Goal: Task Accomplishment & Management: Complete application form

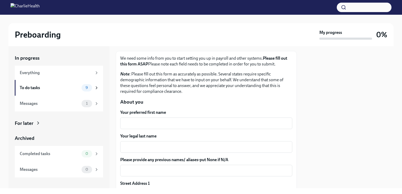
scroll to position [28, 0]
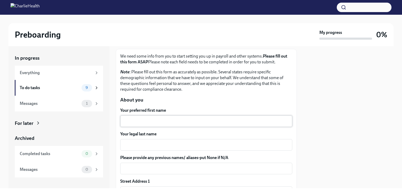
click at [136, 116] on div "x ​" at bounding box center [206, 121] width 172 height 12
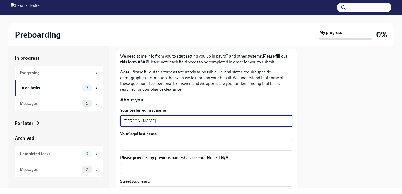
type textarea "[PERSON_NAME]"
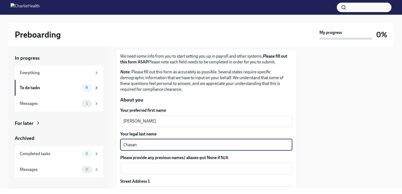
type textarea "Chavan"
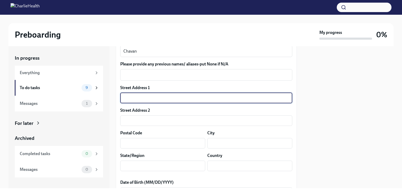
scroll to position [128, 0]
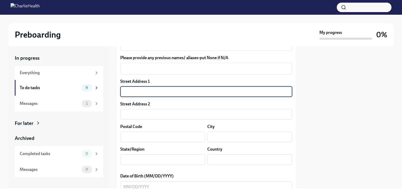
click at [279, 79] on div "Street Address 1" at bounding box center [206, 82] width 172 height 6
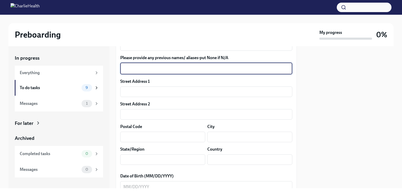
click at [269, 71] on textarea "Please provide any previous names/ aliases-put None if N/A" at bounding box center [206, 68] width 166 height 6
type textarea "n/a"
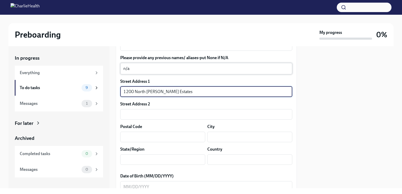
type input "1200 North [PERSON_NAME] Estates"
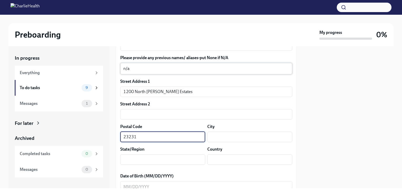
type input "23231"
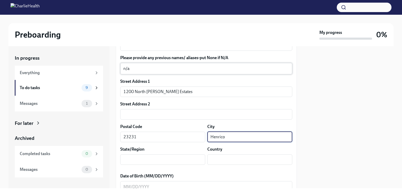
type input "Henrico"
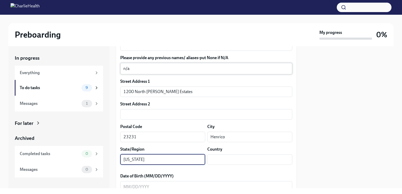
type input "[US_STATE]"
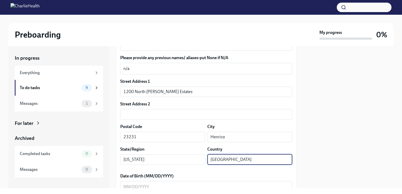
type input "[GEOGRAPHIC_DATA]"
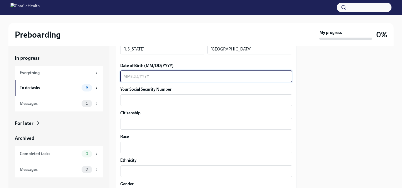
scroll to position [238, 0]
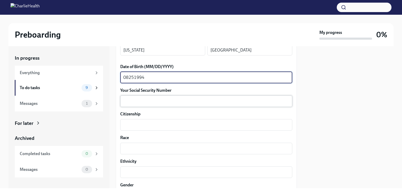
type textarea "08251994"
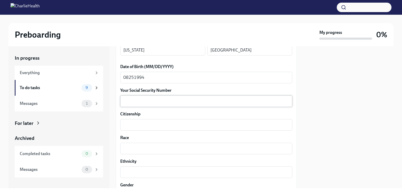
click at [207, 106] on div "x ​" at bounding box center [206, 101] width 172 height 12
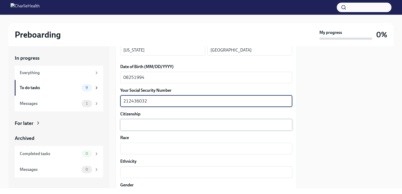
type textarea "212436032"
click at [200, 125] on textarea "Citizenship" at bounding box center [206, 125] width 166 height 6
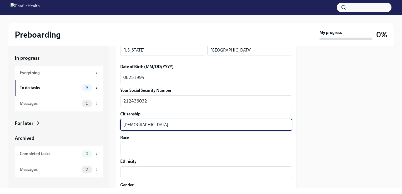
type textarea "[DEMOGRAPHIC_DATA]"
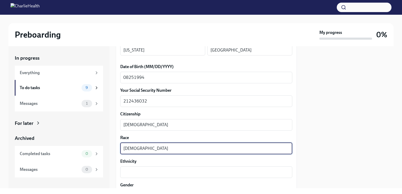
type textarea "[DEMOGRAPHIC_DATA]"
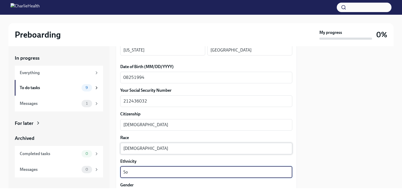
type textarea "S"
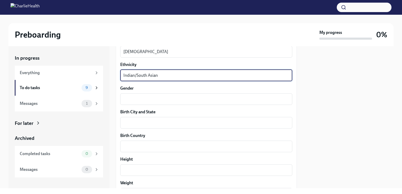
scroll to position [335, 0]
type textarea "Indian/South Asian"
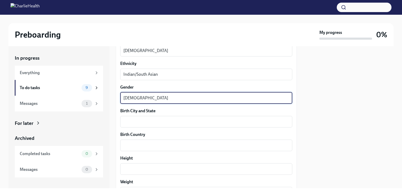
type textarea "[DEMOGRAPHIC_DATA]"
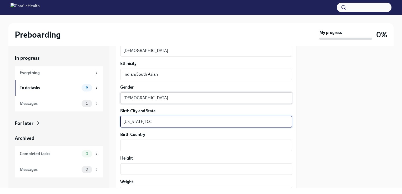
type textarea "[US_STATE] D.C"
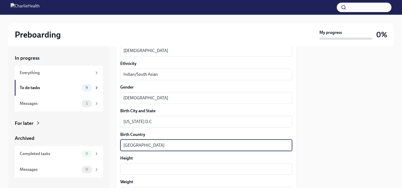
type textarea "[GEOGRAPHIC_DATA]"
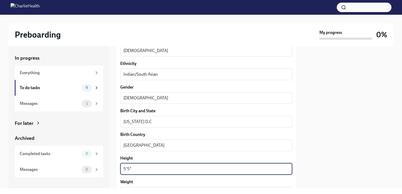
type textarea "5'5""
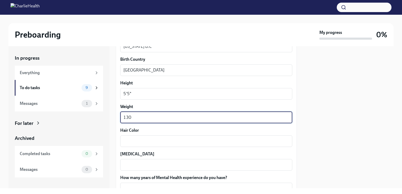
type textarea "130"
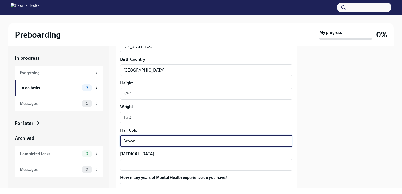
type textarea "Brown"
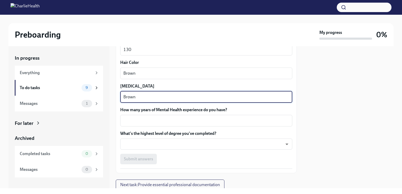
scroll to position [485, 0]
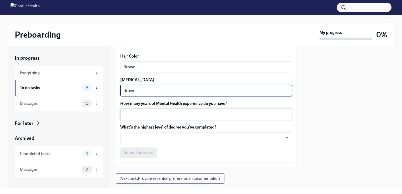
type textarea "Brown"
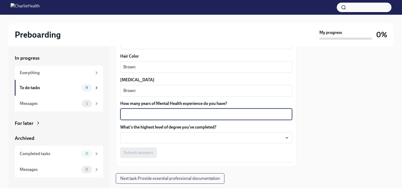
click at [205, 116] on textarea "How many years of Mental Health experience do you have?" at bounding box center [206, 114] width 166 height 6
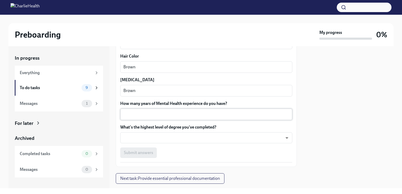
click at [204, 118] on div "x ​" at bounding box center [206, 115] width 172 height 12
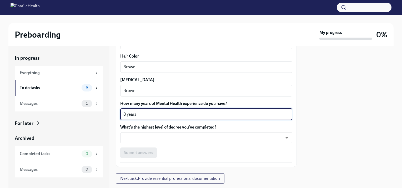
type textarea "8 years"
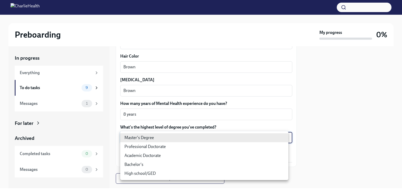
click at [283, 137] on body "Preboarding My progress 0% In progress Everything To do tasks 9 Messages 1 For …" at bounding box center [201, 97] width 402 height 194
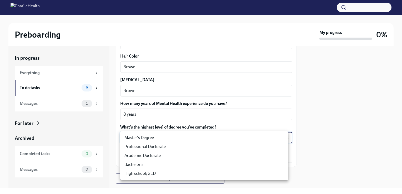
click at [270, 139] on li "Master's Degree" at bounding box center [204, 137] width 168 height 9
type input "2vBr-ghkD"
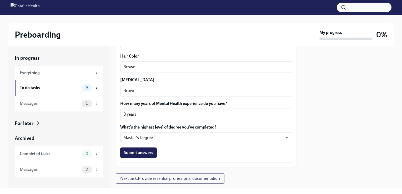
click at [157, 150] on div "Submit answers" at bounding box center [206, 152] width 172 height 11
click at [154, 151] on button "Submit answers" at bounding box center [138, 152] width 37 height 11
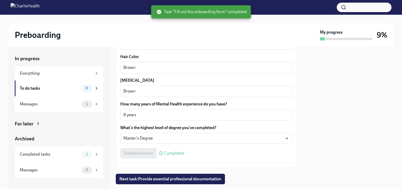
scroll to position [497, 0]
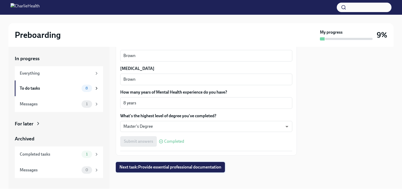
click at [172, 164] on button "Next task : Provide essential professional documentation" at bounding box center [170, 167] width 109 height 11
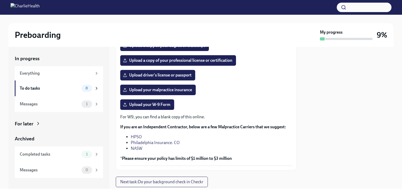
scroll to position [115, 0]
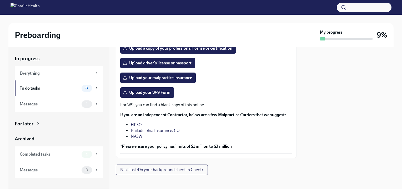
drag, startPoint x: 291, startPoint y: 147, endPoint x: 262, endPoint y: 173, distance: 39.3
click at [262, 173] on div "Provide essential professional documentation To Do Due [DATE] The following doc…" at bounding box center [206, 57] width 181 height 235
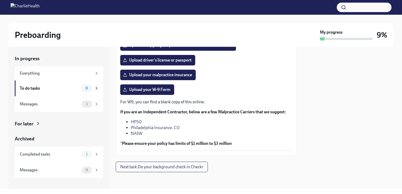
scroll to position [117, 0]
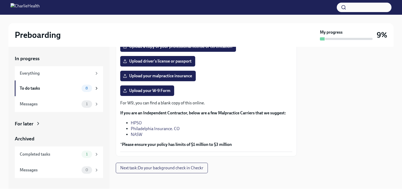
click at [257, 76] on div "Upload your malpractice insurance" at bounding box center [206, 76] width 172 height 11
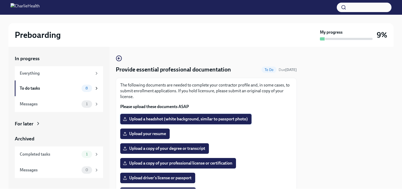
click at [192, 122] on label "Upload a headshot (white background, similar to passport photo)" at bounding box center [185, 119] width 131 height 11
click at [0, 0] on input "Upload a headshot (white background, similar to passport photo)" at bounding box center [0, 0] width 0 height 0
click at [155, 148] on span "Upload a copy of your degree or transcript" at bounding box center [164, 148] width 81 height 5
click at [0, 0] on input "Upload a copy of your degree or transcript" at bounding box center [0, 0] width 0 height 0
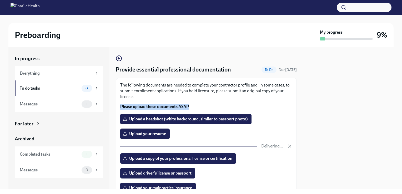
drag, startPoint x: 290, startPoint y: 98, endPoint x: 294, endPoint y: 105, distance: 8.7
click at [294, 105] on div "Provide essential professional documentation To Do Due [DATE] The following doc…" at bounding box center [206, 118] width 181 height 142
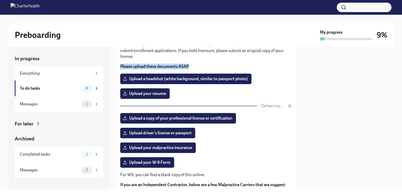
scroll to position [42, 0]
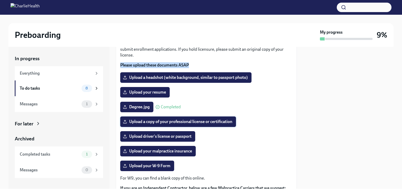
click at [202, 118] on label "Upload a copy of your professional license or certification" at bounding box center [178, 121] width 116 height 11
click at [0, 0] on input "Upload a copy of your professional license or certification" at bounding box center [0, 0] width 0 height 0
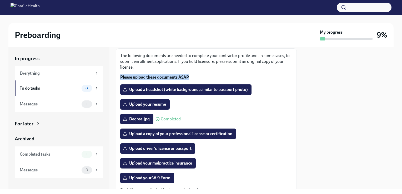
scroll to position [0, 0]
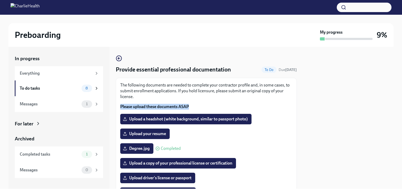
click at [239, 99] on p "The following documents are needed to complete your contractor profile and, in …" at bounding box center [206, 90] width 172 height 17
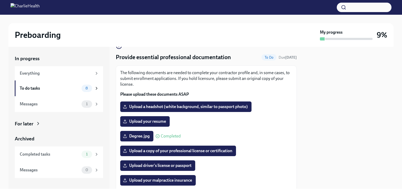
scroll to position [39, 0]
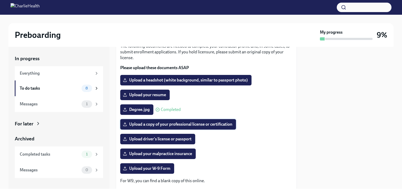
click at [191, 124] on span "Upload a copy of your professional license or certification" at bounding box center [178, 124] width 108 height 5
click at [0, 0] on input "Upload a copy of your professional license or certification" at bounding box center [0, 0] width 0 height 0
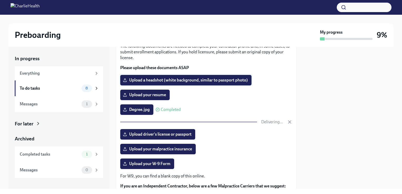
click at [190, 79] on span "Upload a headshot (white background, similar to passport photo)" at bounding box center [186, 80] width 124 height 5
click at [0, 0] on input "Upload a headshot (white background, similar to passport photo)" at bounding box center [0, 0] width 0 height 0
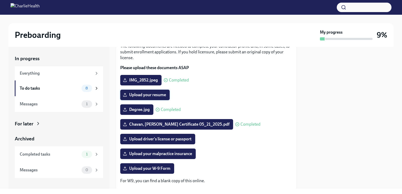
click at [157, 91] on label "Upload your resume" at bounding box center [144, 95] width 49 height 11
click at [0, 0] on input "Upload your resume" at bounding box center [0, 0] width 0 height 0
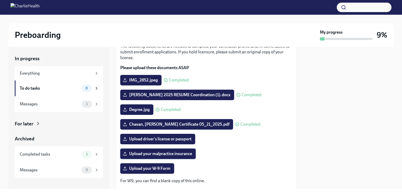
click at [172, 155] on span "Upload your malpractice insurance" at bounding box center [158, 153] width 68 height 5
click at [0, 0] on input "Upload your malpractice insurance" at bounding box center [0, 0] width 0 height 0
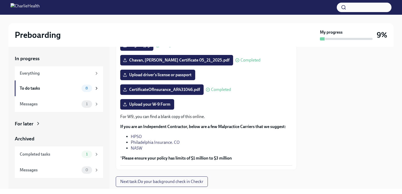
scroll to position [102, 0]
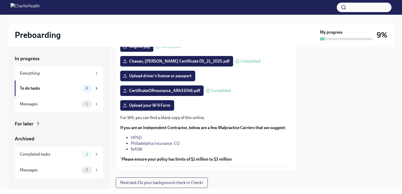
click at [155, 74] on span "Upload driver's license or passport" at bounding box center [158, 75] width 68 height 5
click at [0, 0] on input "Upload driver's license or passport" at bounding box center [0, 0] width 0 height 0
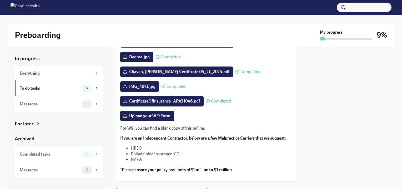
scroll to position [118, 0]
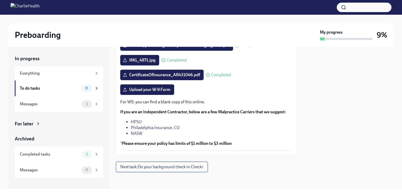
click at [165, 168] on span "Next task : Do your background check in Checkr" at bounding box center [161, 166] width 83 height 5
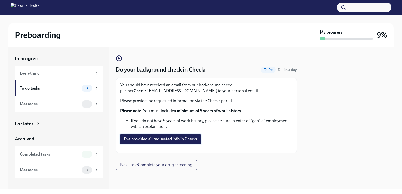
click at [177, 142] on button "I've provided all requested info in Checkr" at bounding box center [160, 139] width 81 height 11
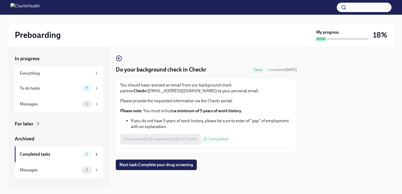
click at [177, 142] on div "I've provided all requested info in Checkr Completed" at bounding box center [174, 139] width 108 height 11
click at [171, 167] on span "Next task : Complete your drug screening" at bounding box center [156, 164] width 74 height 5
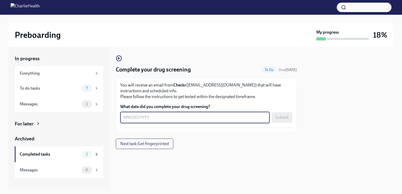
click at [191, 116] on textarea "What date did you complete your drug screening?" at bounding box center [194, 117] width 143 height 6
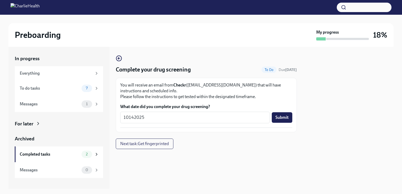
click at [212, 154] on div at bounding box center [206, 157] width 181 height 17
click at [129, 118] on textarea "10142025" at bounding box center [194, 117] width 143 height 6
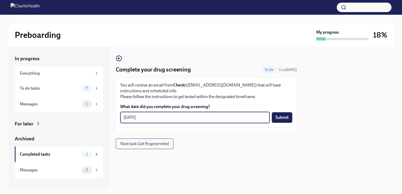
type textarea "[DATE]"
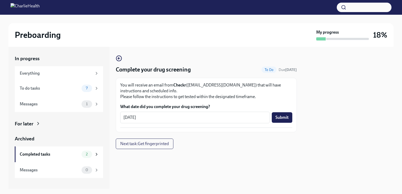
click at [315, 97] on div at bounding box center [348, 118] width 90 height 142
click at [287, 119] on span "Submit" at bounding box center [281, 117] width 13 height 5
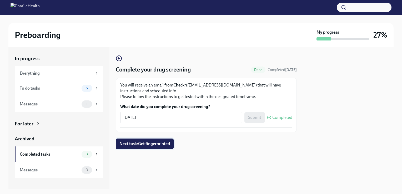
click at [157, 141] on span "Next task : Get fingerprinted" at bounding box center [144, 143] width 50 height 5
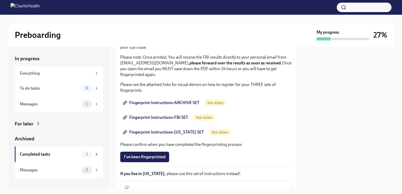
scroll to position [60, 0]
drag, startPoint x: 298, startPoint y: 103, endPoint x: 294, endPoint y: 118, distance: 15.3
click at [294, 118] on div "In progress Everything To do tasks 6 Messages 1 For later Archived Completed ta…" at bounding box center [200, 118] width 385 height 142
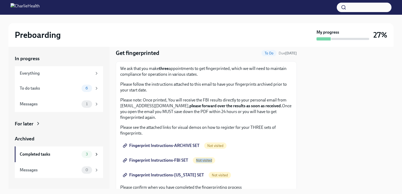
scroll to position [0, 0]
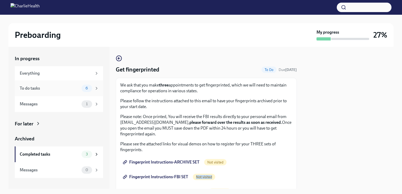
click at [85, 88] on span "6" at bounding box center [86, 88] width 9 height 4
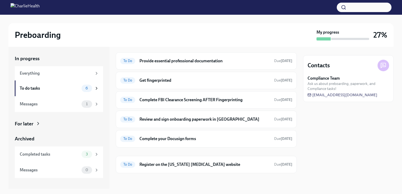
scroll to position [14, 0]
click at [162, 139] on h6 "Complete your Docusign forms" at bounding box center [204, 139] width 130 height 6
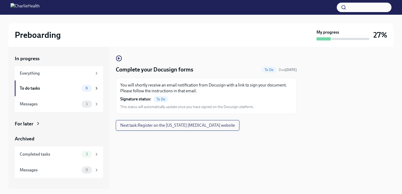
click at [169, 124] on span "Next task : Register on the [US_STATE] [MEDICAL_DATA] website" at bounding box center [177, 125] width 115 height 5
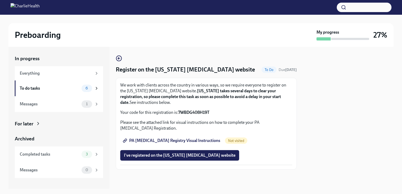
click at [165, 140] on span "PA [MEDICAL_DATA] Registry Visual Instructions" at bounding box center [172, 140] width 96 height 5
click at [164, 151] on button "I've registered on the [US_STATE] [MEDICAL_DATA] website" at bounding box center [179, 155] width 119 height 11
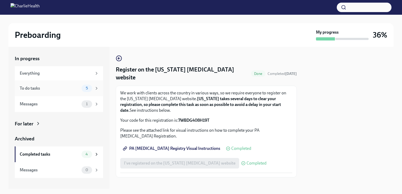
click at [77, 88] on div "To do tasks" at bounding box center [50, 88] width 60 height 6
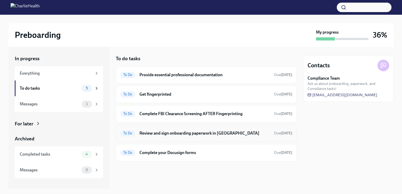
click at [185, 136] on div "To Do Review and sign onboarding paperwork in [GEOGRAPHIC_DATA] Due [DATE]" at bounding box center [206, 133] width 172 height 8
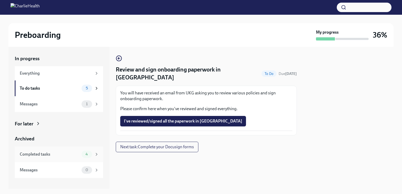
click at [59, 156] on div "Completed tasks" at bounding box center [50, 154] width 60 height 6
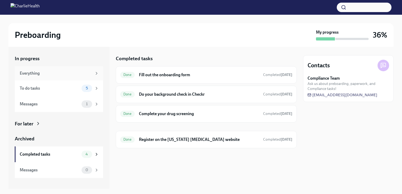
click at [59, 75] on div "Everything" at bounding box center [56, 73] width 72 height 6
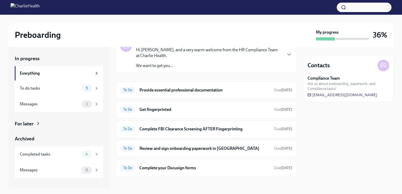
scroll to position [34, 0]
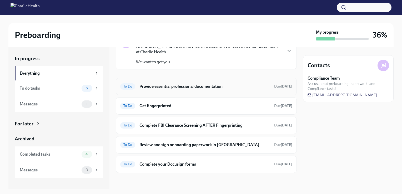
click at [210, 88] on h6 "Provide essential professional documentation" at bounding box center [204, 87] width 130 height 6
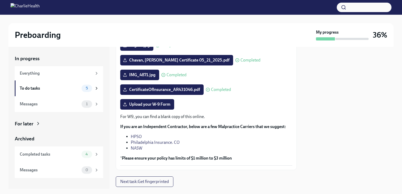
scroll to position [118, 0]
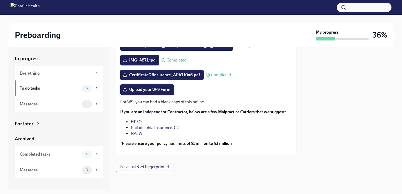
click at [147, 93] on label "Upload your W-9 Form" at bounding box center [147, 89] width 54 height 11
click at [0, 0] on input "Upload your W-9 Form" at bounding box center [0, 0] width 0 height 0
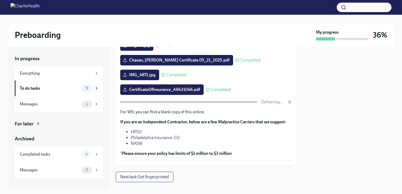
scroll to position [113, 0]
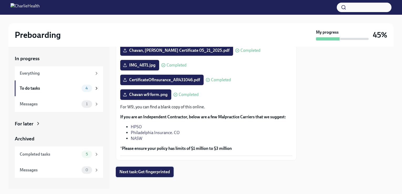
click at [154, 170] on span "Next task : Get fingerprinted" at bounding box center [144, 171] width 50 height 5
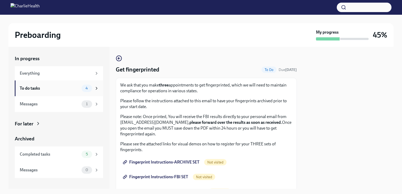
click at [65, 89] on div "To do tasks" at bounding box center [50, 88] width 60 height 6
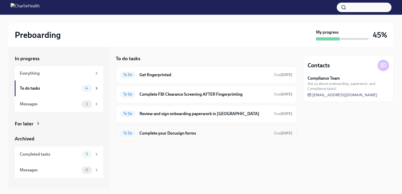
click at [171, 135] on h6 "Complete your Docusign forms" at bounding box center [204, 133] width 130 height 6
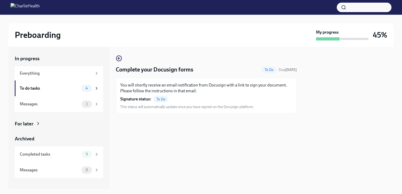
click at [162, 98] on span "To Do" at bounding box center [160, 99] width 15 height 4
click at [120, 58] on icon "button" at bounding box center [119, 58] width 2 height 0
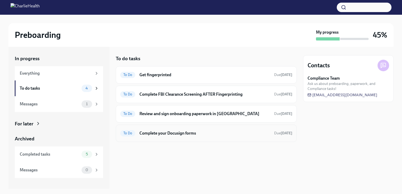
click at [156, 132] on h6 "Complete your Docusign forms" at bounding box center [204, 133] width 130 height 6
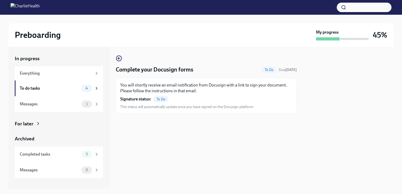
click at [160, 98] on span "To Do" at bounding box center [160, 99] width 15 height 4
click at [79, 89] on div "To do tasks 4" at bounding box center [59, 88] width 79 height 7
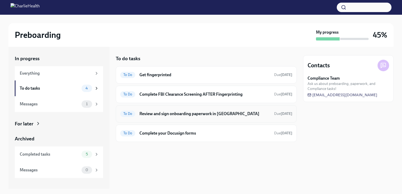
click at [167, 111] on h6 "Review and sign onboarding paperwork in [GEOGRAPHIC_DATA]" at bounding box center [204, 114] width 130 height 6
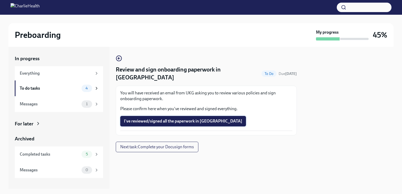
click at [174, 119] on span "I've reviewed/signed all the paperwork in [GEOGRAPHIC_DATA]" at bounding box center [183, 121] width 118 height 5
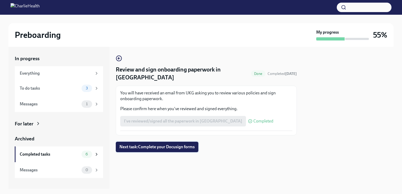
click at [145, 144] on span "Next task : Complete your Docusign forms" at bounding box center [156, 146] width 75 height 5
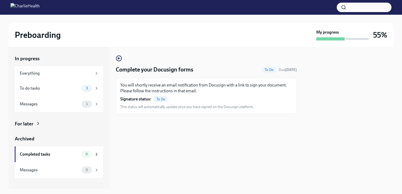
click at [160, 92] on p "You will shortly receive an email notification from Docusign with a link to sig…" at bounding box center [206, 88] width 172 height 12
click at [72, 103] on div "Messages" at bounding box center [50, 104] width 60 height 6
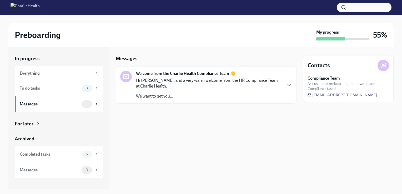
click at [278, 83] on p "Hi [PERSON_NAME], and a very warm welcome from the HR Compliance Team at Charli…" at bounding box center [209, 84] width 146 height 12
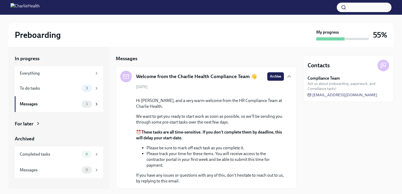
scroll to position [58, 0]
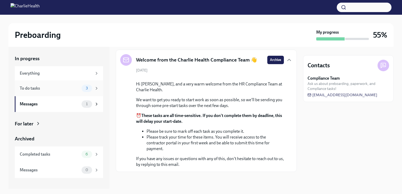
click at [57, 85] on div "To do tasks 3" at bounding box center [59, 88] width 79 height 7
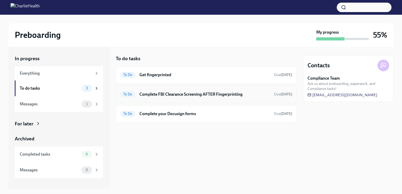
click at [168, 91] on h6 "Complete FBI Clearance Screening AFTER Fingerprinting" at bounding box center [204, 94] width 130 height 6
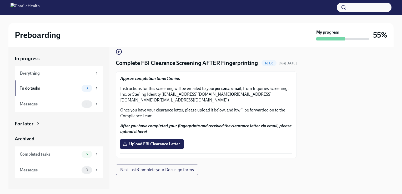
scroll to position [7, 0]
click at [120, 52] on icon "button" at bounding box center [119, 52] width 2 height 0
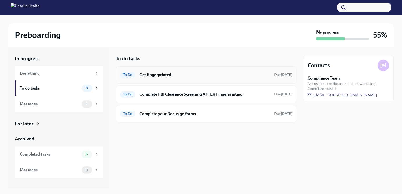
click at [188, 78] on div "To Do Get fingerprinted Due [DATE]" at bounding box center [206, 75] width 172 height 8
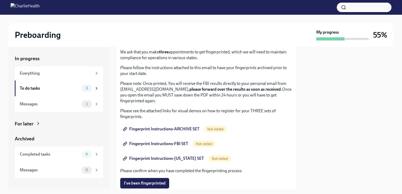
scroll to position [34, 0]
click at [192, 127] on span "Fingerprint Instructions-ARCHIVE SET" at bounding box center [161, 128] width 75 height 5
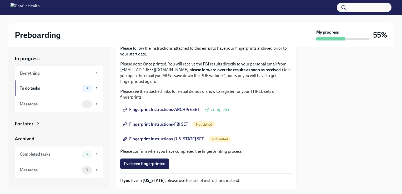
scroll to position [54, 0]
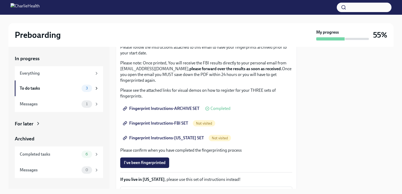
click at [176, 123] on span "Fingerprint Instructions-FBI SET" at bounding box center [156, 123] width 64 height 5
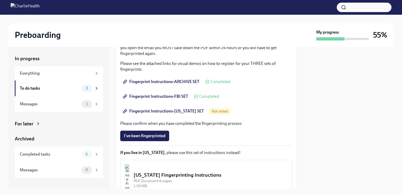
scroll to position [81, 0]
click at [213, 109] on span "Not visited" at bounding box center [219, 111] width 22 height 4
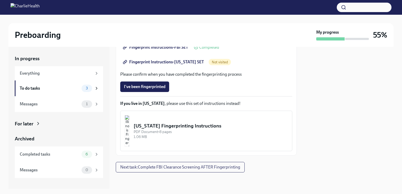
click at [174, 126] on div "[US_STATE] Fingerprinting Instructions" at bounding box center [211, 126] width 154 height 7
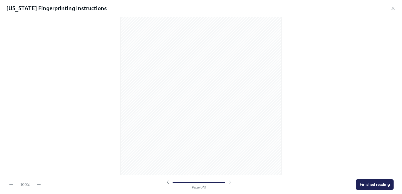
scroll to position [0, 0]
